Goal: Book appointment/travel/reservation

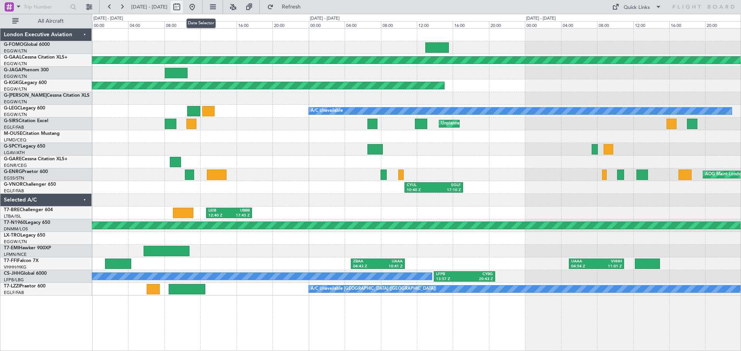
click at [183, 6] on button at bounding box center [177, 7] width 12 height 12
select select "9"
select select "2025"
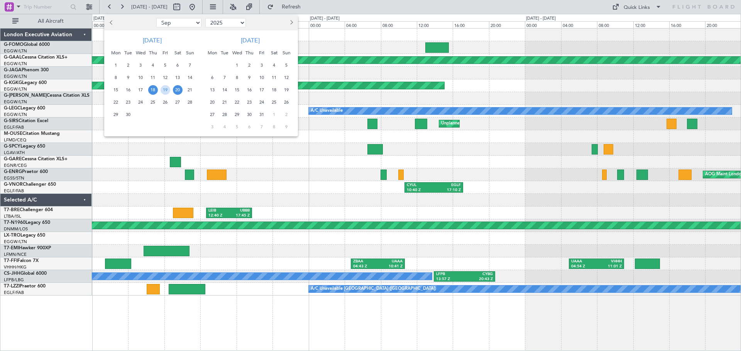
click at [109, 23] on button "Previous month" at bounding box center [111, 23] width 8 height 12
select select "7"
click at [131, 64] on span "1" at bounding box center [128, 66] width 10 height 10
click at [139, 66] on span "2" at bounding box center [141, 66] width 10 height 10
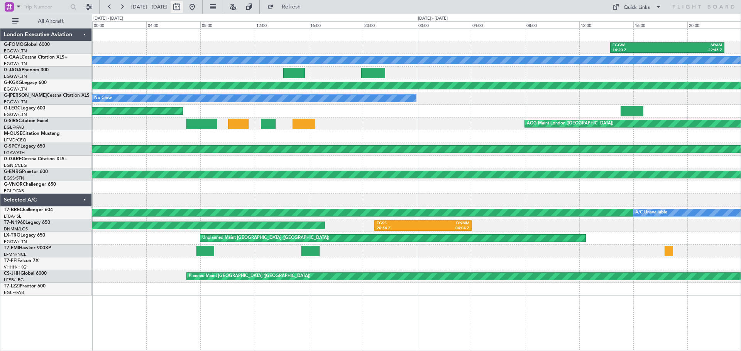
click at [183, 3] on button at bounding box center [177, 7] width 12 height 12
select select "7"
select select "2025"
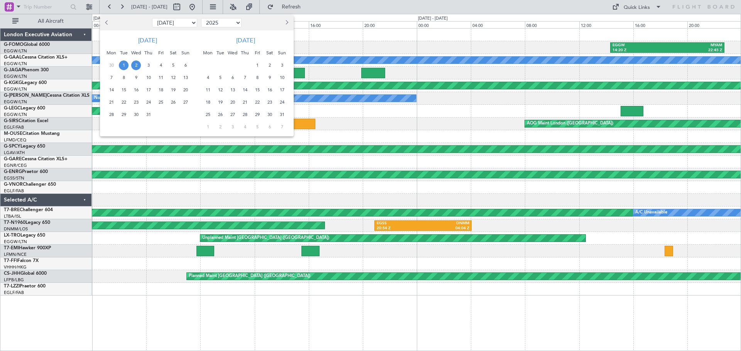
click at [108, 22] on span "Previous month" at bounding box center [107, 22] width 5 height 5
select select "6"
click at [160, 98] on span "20" at bounding box center [161, 103] width 10 height 10
click at [175, 100] on span "21" at bounding box center [173, 103] width 10 height 10
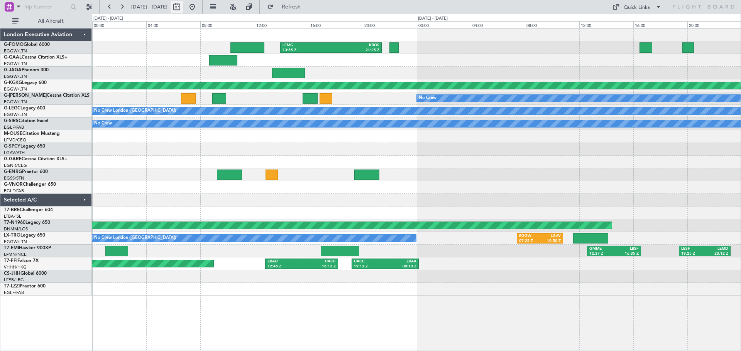
click at [183, 5] on button at bounding box center [177, 7] width 12 height 12
select select "6"
select select "2025"
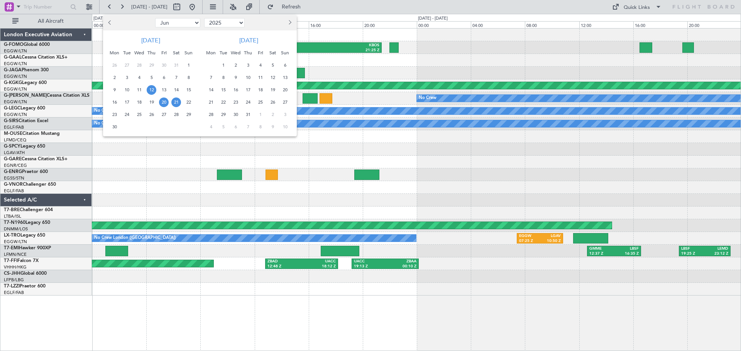
click at [156, 90] on span "12" at bounding box center [152, 90] width 10 height 10
click at [162, 90] on span "13" at bounding box center [164, 90] width 10 height 10
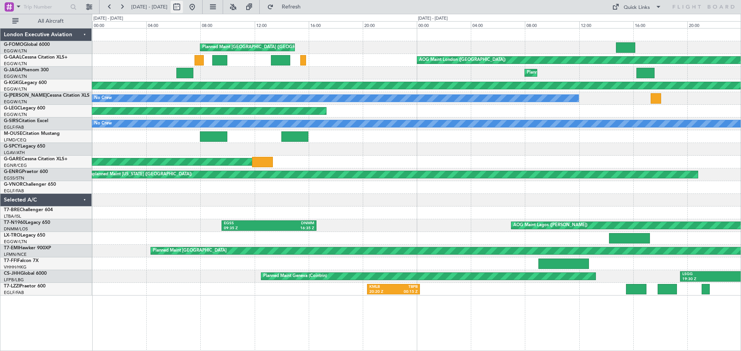
click at [183, 2] on button at bounding box center [177, 7] width 12 height 12
select select "6"
select select "2025"
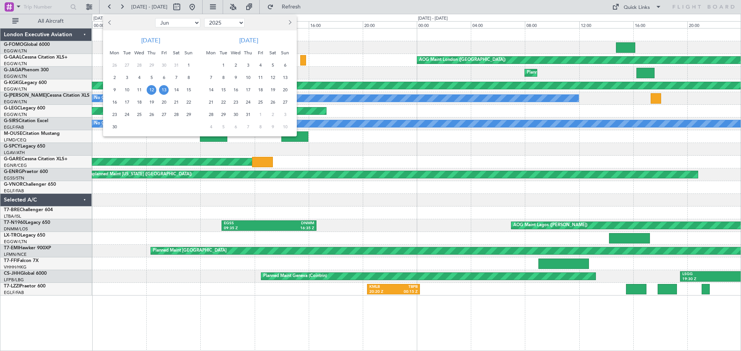
click at [128, 114] on span "24" at bounding box center [127, 115] width 10 height 10
click at [135, 115] on span "25" at bounding box center [139, 115] width 10 height 10
